Goal: Information Seeking & Learning: Learn about a topic

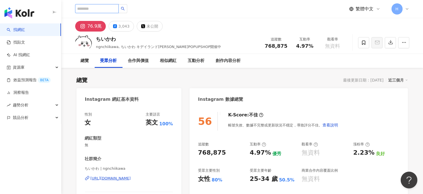
click at [117, 6] on input "search" at bounding box center [96, 8] width 43 height 9
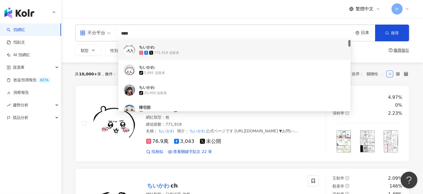
click at [364, 33] on div "日本" at bounding box center [368, 32] width 14 height 5
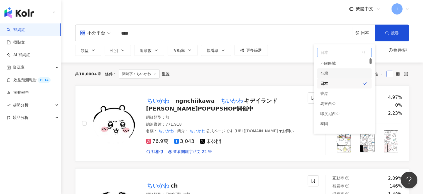
click at [335, 72] on div "台灣" at bounding box center [344, 73] width 55 height 10
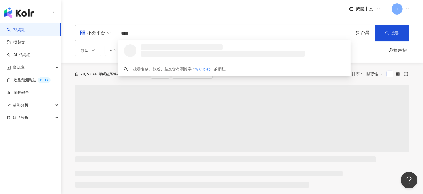
click at [191, 34] on input "****" at bounding box center [234, 33] width 232 height 11
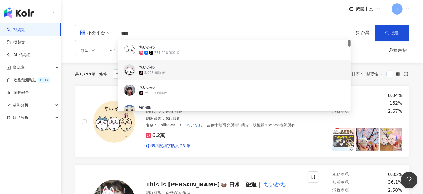
click at [104, 67] on div "共 1,793 筆 條件 ： 台灣 關鍵字：ちいかわ 重置 排序： 關聯性" at bounding box center [242, 73] width 334 height 23
drag, startPoint x: 151, startPoint y: 35, endPoint x: 61, endPoint y: 19, distance: 91.3
click at [61, 19] on div "不分平台 **** 台灣 搜尋 963716fc-63c9-4b6e-83ca-0a3d453f41d7 6c4296be-ce61-47d7-bf57-fb…" at bounding box center [242, 40] width 362 height 45
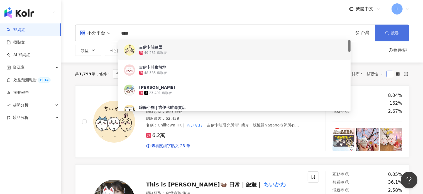
type input "****"
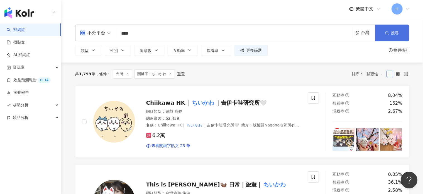
click at [394, 34] on span "搜尋" at bounding box center [395, 33] width 8 height 4
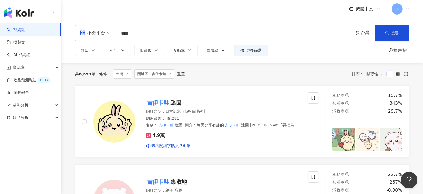
click at [155, 31] on input "****" at bounding box center [234, 33] width 232 height 11
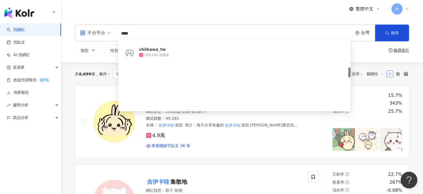
scroll to position [195, 0]
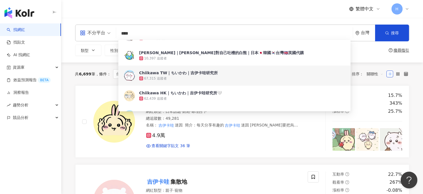
click at [184, 80] on div "67,315 追蹤者" at bounding box center [242, 78] width 206 height 6
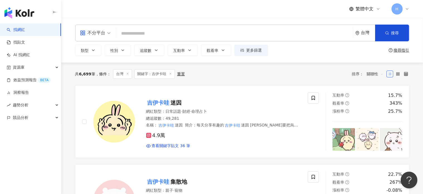
click at [131, 31] on input "search" at bounding box center [234, 33] width 232 height 11
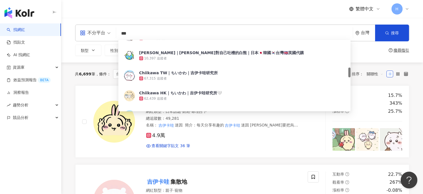
scroll to position [0, 0]
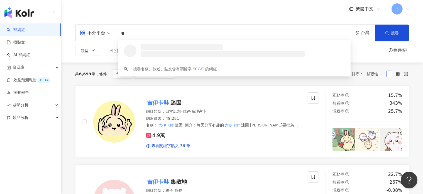
type input "*"
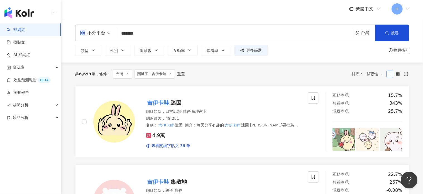
type input "********"
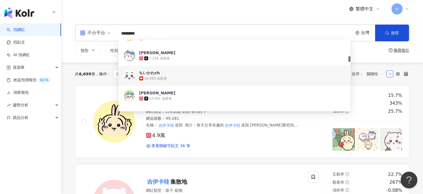
scroll to position [251, 0]
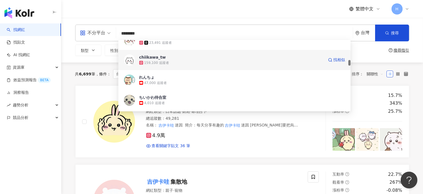
click at [187, 63] on div "159,100 追蹤者" at bounding box center [231, 63] width 185 height 6
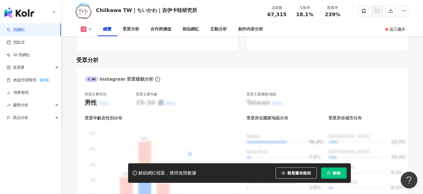
scroll to position [445, 0]
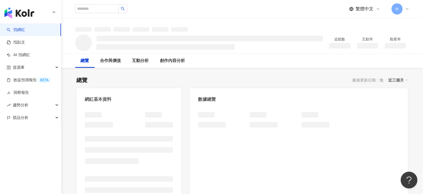
click at [397, 78] on div "近三個月" at bounding box center [397, 79] width 19 height 7
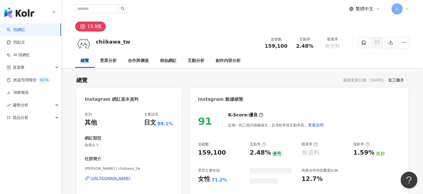
click at [369, 81] on div "最後更新日期：[DATE]" at bounding box center [363, 80] width 40 height 4
click at [399, 80] on div "近三個月" at bounding box center [397, 79] width 19 height 7
click at [398, 78] on div "近三個月" at bounding box center [397, 79] width 19 height 7
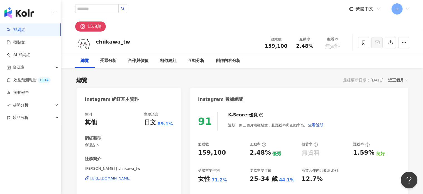
click at [398, 78] on div "近三個月" at bounding box center [397, 79] width 19 height 7
click at [402, 103] on link "近六個月" at bounding box center [401, 102] width 16 height 6
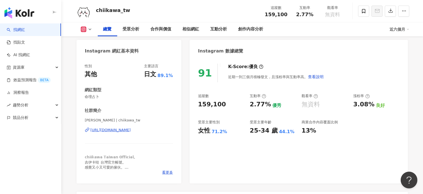
scroll to position [45, 0]
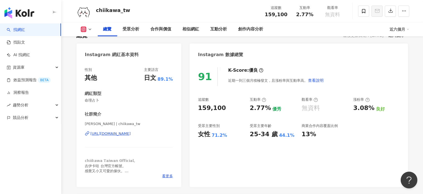
click at [87, 29] on button at bounding box center [86, 29] width 23 height 6
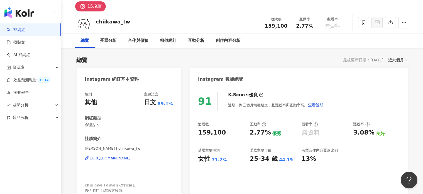
scroll to position [17, 0]
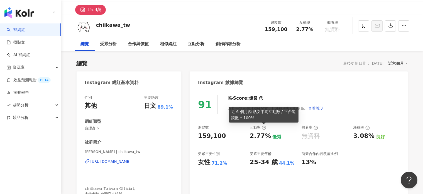
click at [264, 113] on div "近 6 個月內 貼文平均互動數 / 平台追蹤數 * 100%" at bounding box center [264, 115] width 70 height 16
drag, startPoint x: 252, startPoint y: 118, endPoint x: 232, endPoint y: 113, distance: 20.1
click at [232, 113] on div "近 6 個月內 貼文平均互動數 / 平台追蹤數 * 100%" at bounding box center [264, 115] width 70 height 16
copy div "近 6 個月內 貼文平均互動數 / 平台追蹤數 * 100%"
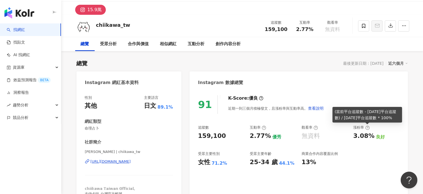
click at [367, 127] on icon at bounding box center [367, 128] width 1 height 2
click at [367, 129] on icon at bounding box center [367, 127] width 4 height 4
click at [337, 113] on div "(當前平台追蹤數 - [DATE]平台追蹤數) / [DATE]平台追蹤數 * 100%" at bounding box center [367, 115] width 70 height 16
drag, startPoint x: 335, startPoint y: 113, endPoint x: 391, endPoint y: 117, distance: 56.7
click at [391, 117] on div "(當前平台追蹤數 - [DATE]平台追蹤數) / [DATE]平台追蹤數 * 100%" at bounding box center [367, 115] width 70 height 16
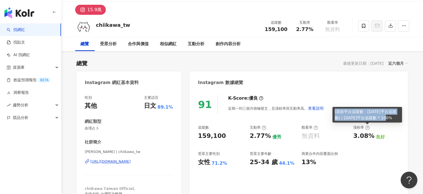
copy div "(當前平台追蹤數 - [DATE]平台追蹤數) / [DATE]平台追蹤數 * 100%"
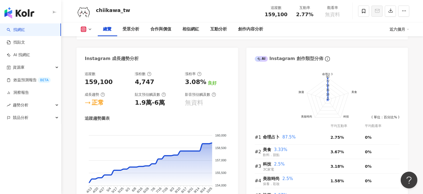
scroll to position [295, 0]
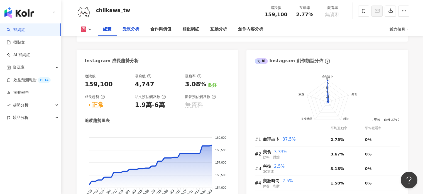
click at [131, 32] on div "受眾分析" at bounding box center [131, 29] width 17 height 7
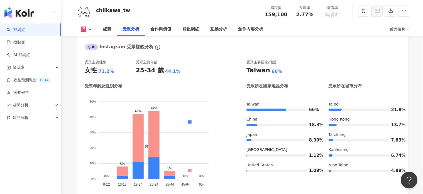
scroll to position [503, 0]
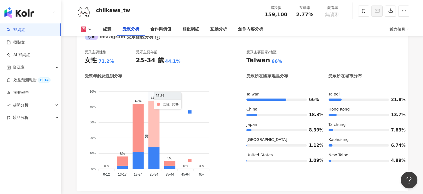
scroll to position [503, 0]
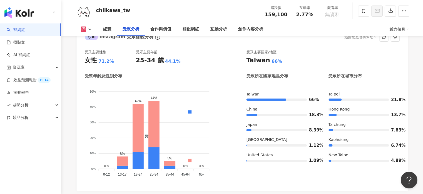
click at [169, 62] on div "44.1%" at bounding box center [173, 61] width 16 height 6
